Goal: Information Seeking & Learning: Learn about a topic

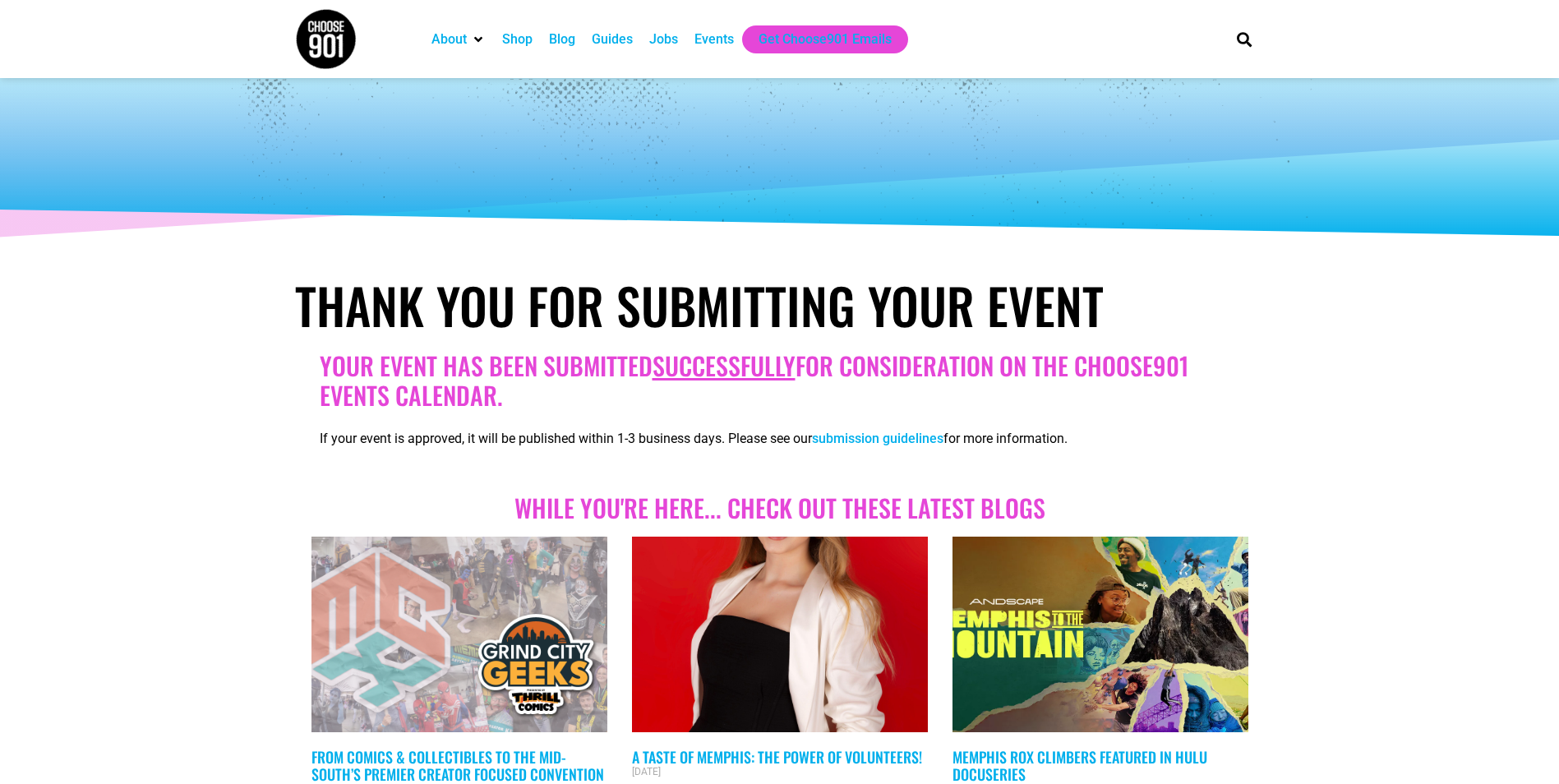
click at [712, 40] on div "Events" at bounding box center [714, 39] width 39 height 20
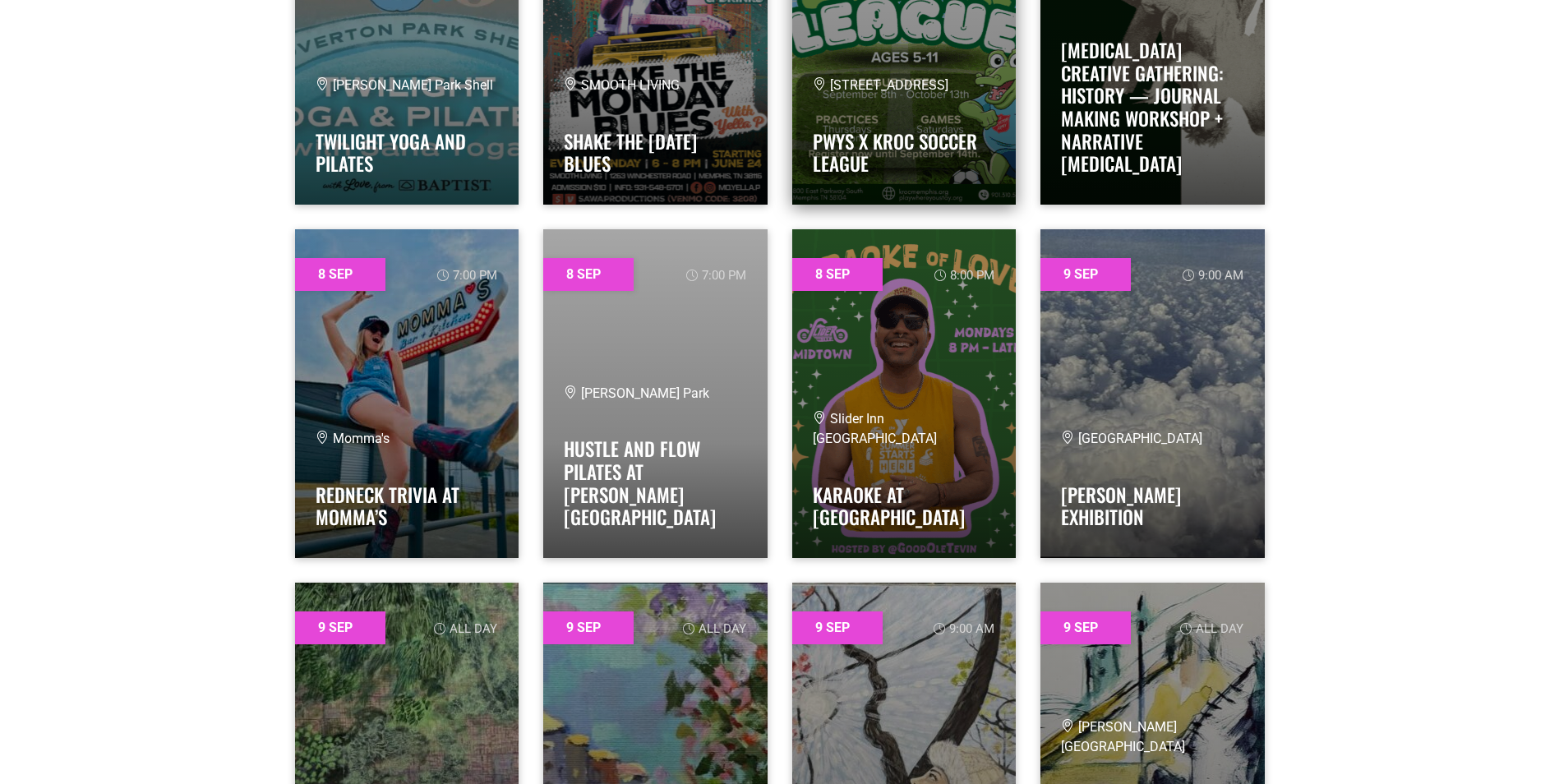
scroll to position [1314, 0]
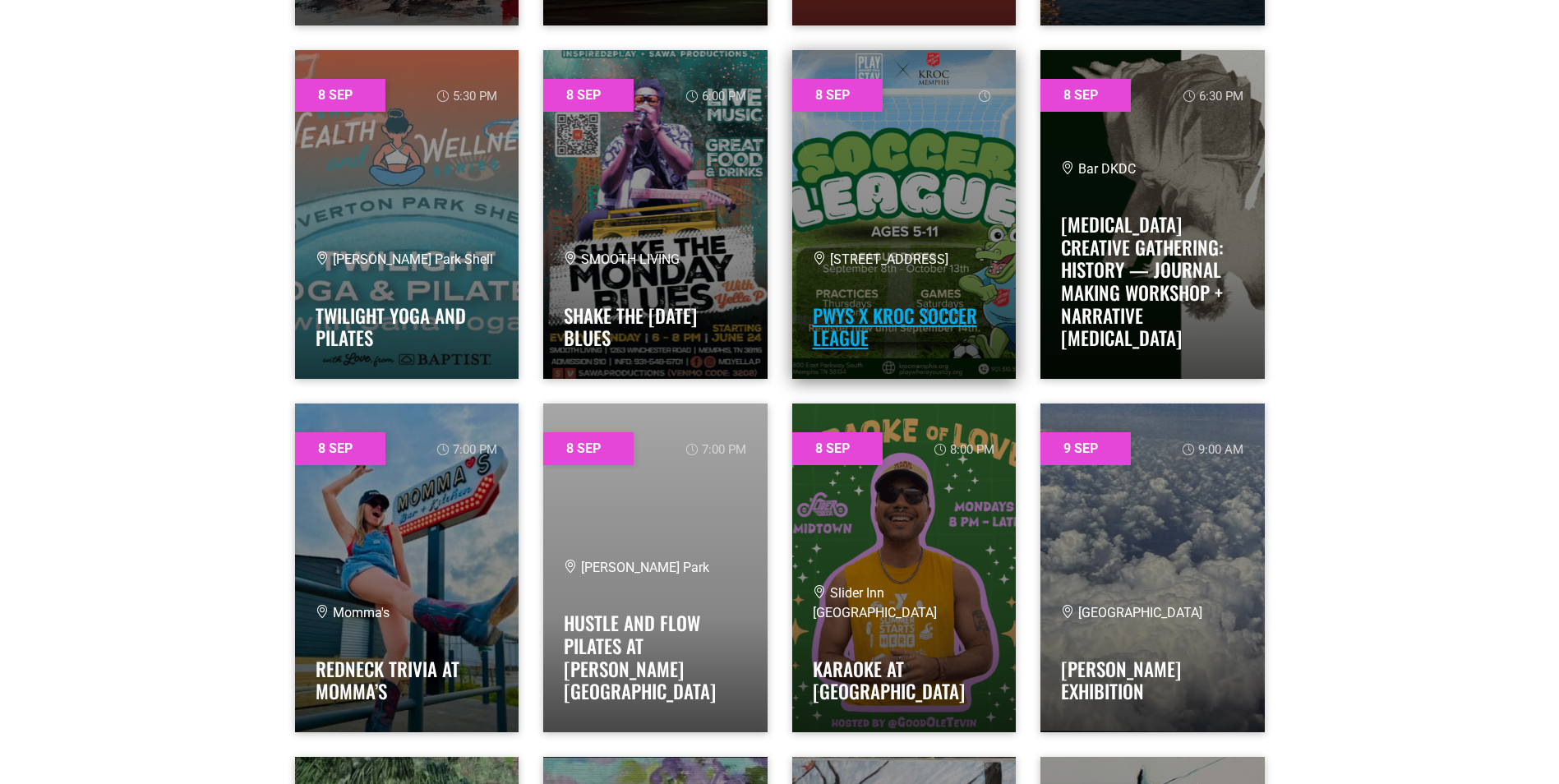
click at [904, 302] on link "PWYS x Kroc Soccer League" at bounding box center [894, 326] width 164 height 51
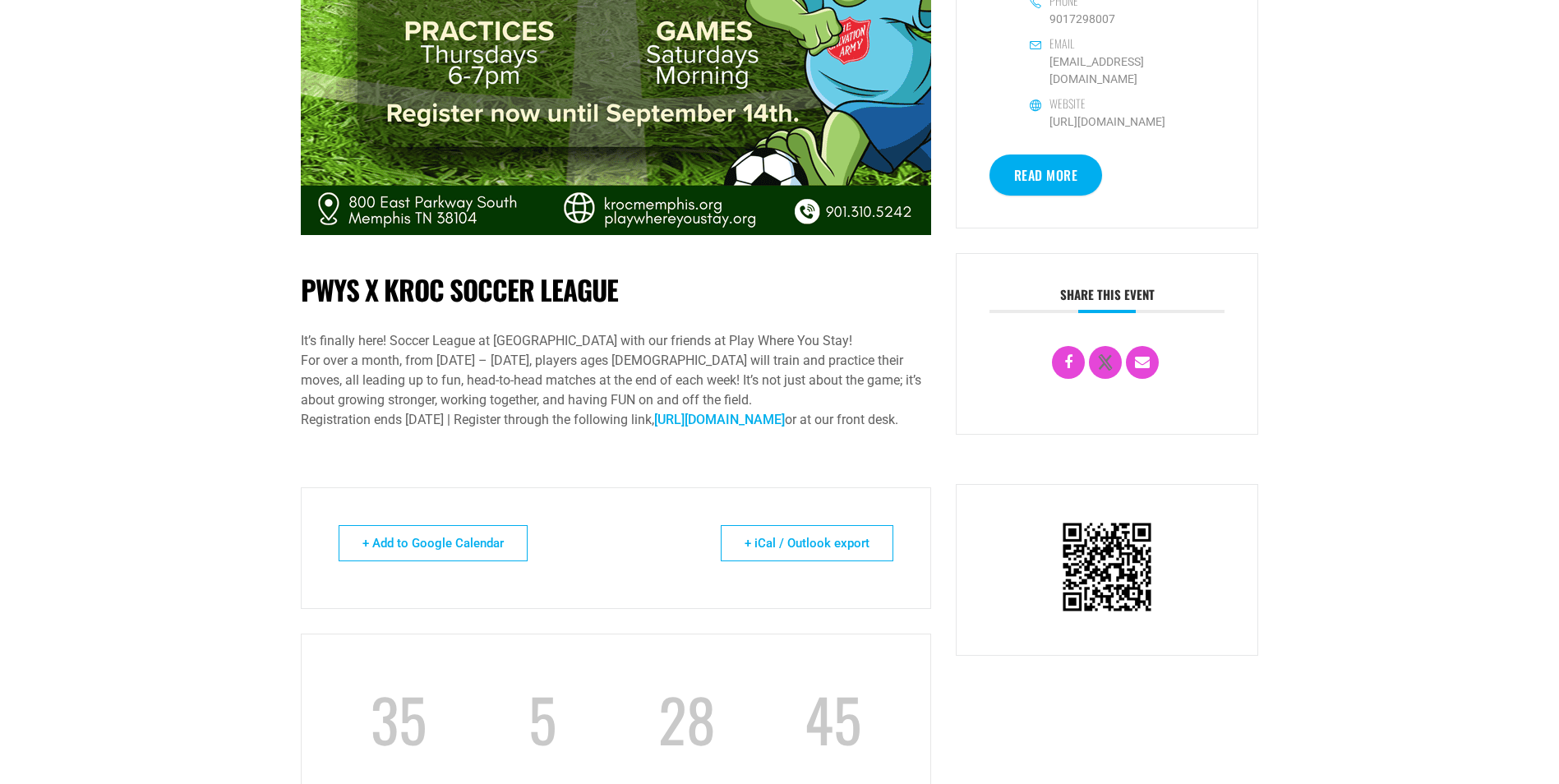
scroll to position [657, 0]
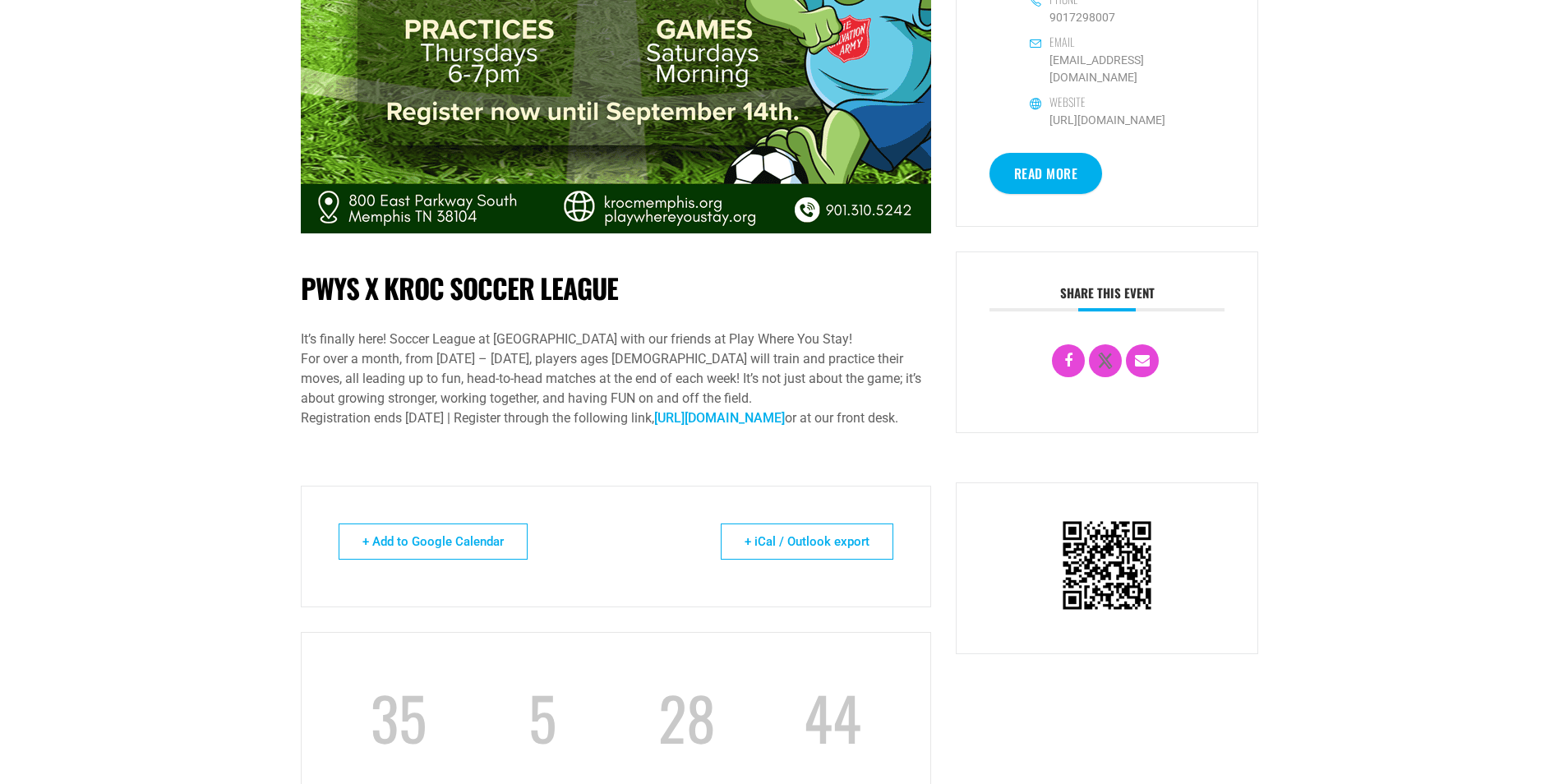
click at [1043, 194] on link "Read More" at bounding box center [1046, 173] width 114 height 41
